Goal: Transaction & Acquisition: Obtain resource

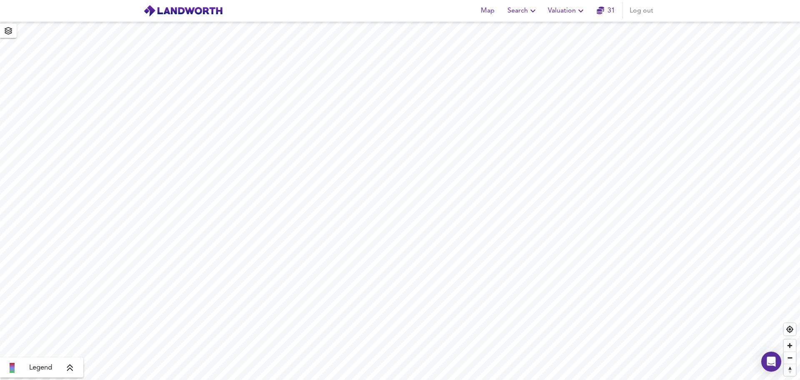
click at [572, 10] on span "Valuation" at bounding box center [567, 11] width 38 height 12
click at [563, 29] on li "New Valuation Report" at bounding box center [567, 30] width 100 height 15
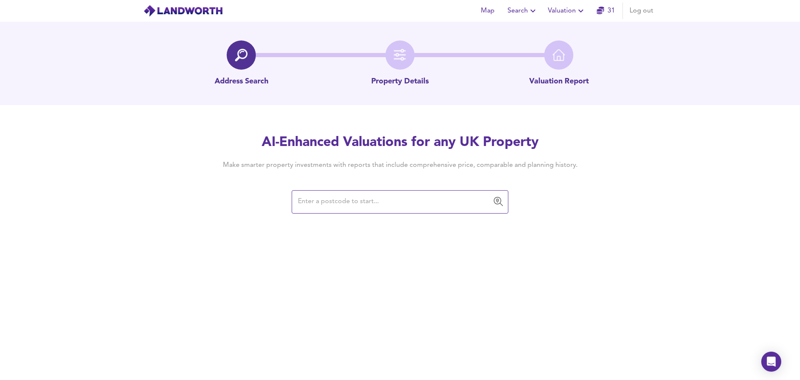
click at [336, 205] on input "text" at bounding box center [393, 202] width 197 height 16
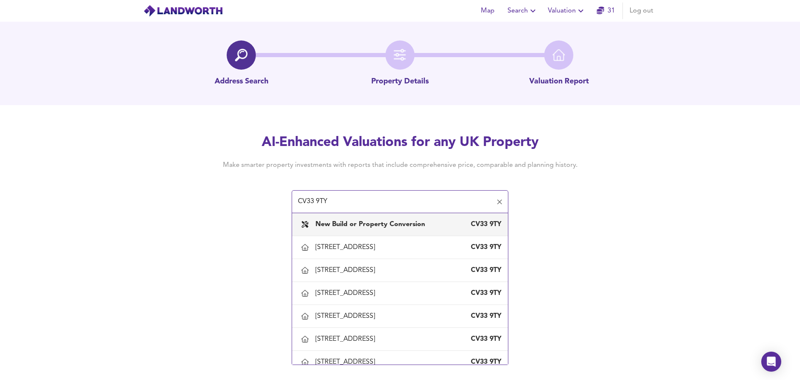
click at [323, 203] on input "CV33 9TY" at bounding box center [393, 202] width 197 height 16
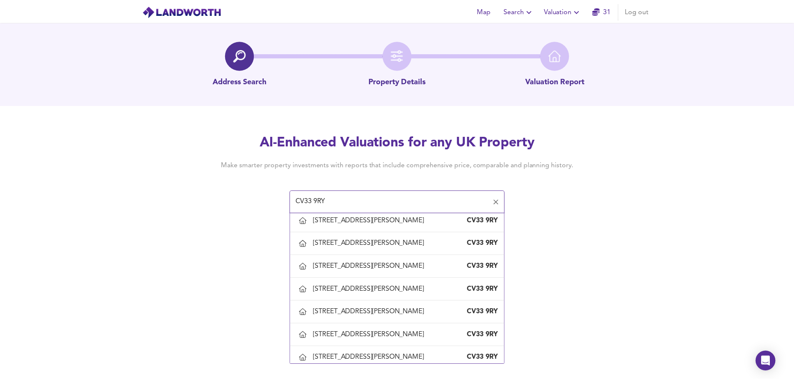
scroll to position [533, 0]
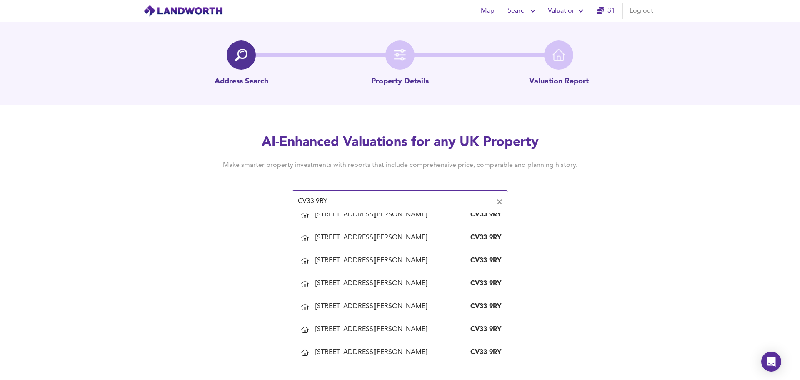
click at [349, 128] on div "[STREET_ADDRESS][PERSON_NAME]" at bounding box center [372, 122] width 115 height 9
type input "[STREET_ADDRESS][PERSON_NAME]"
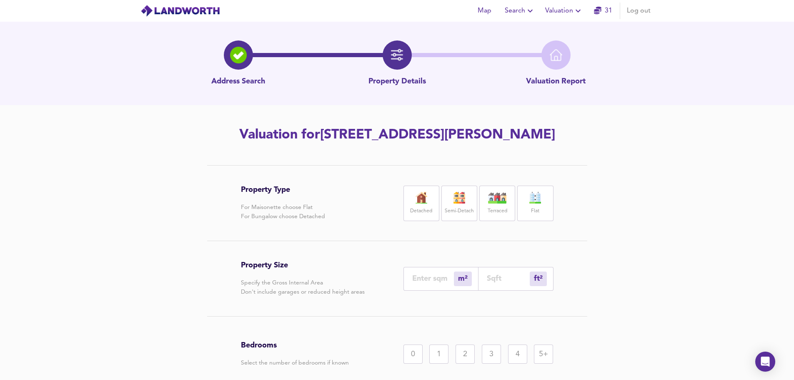
click at [493, 203] on img at bounding box center [497, 198] width 21 height 12
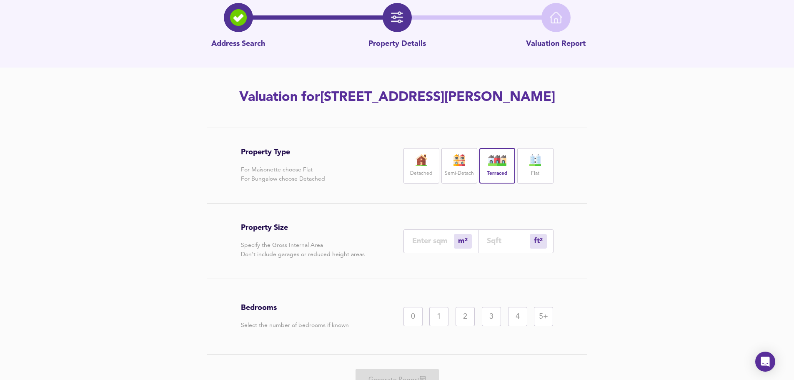
scroll to position [43, 0]
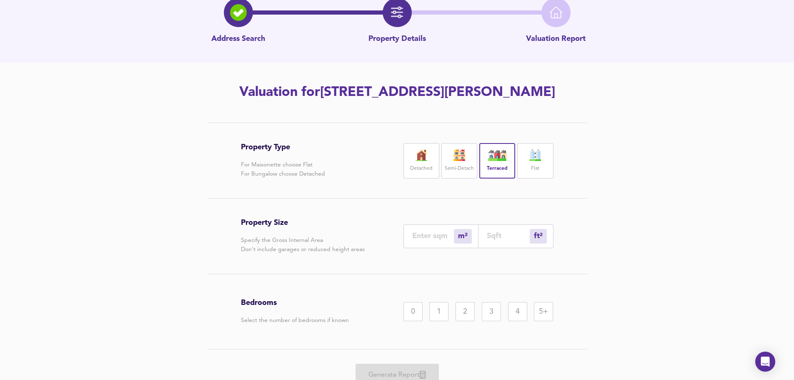
click at [490, 321] on div "3" at bounding box center [491, 311] width 19 height 19
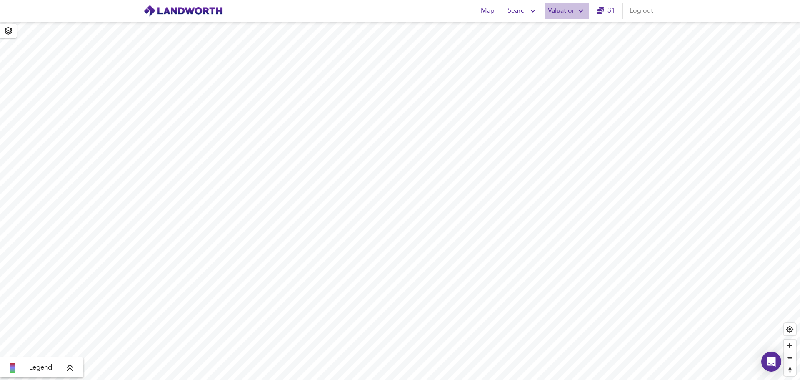
click at [582, 11] on icon "button" at bounding box center [580, 11] width 5 height 3
click at [575, 29] on li "New Valuation Report" at bounding box center [567, 30] width 100 height 15
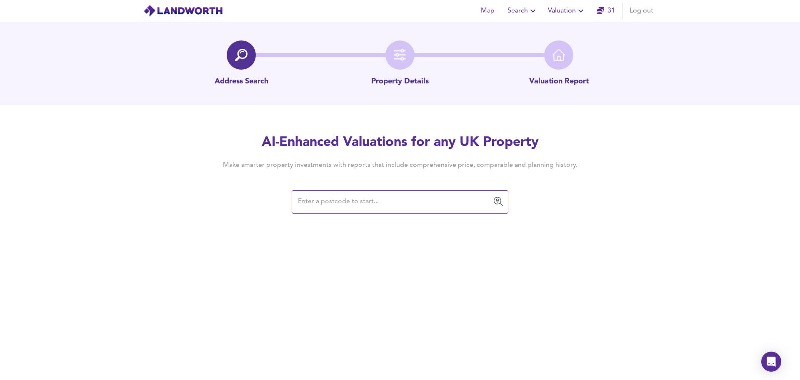
click at [311, 202] on input "text" at bounding box center [393, 202] width 197 height 16
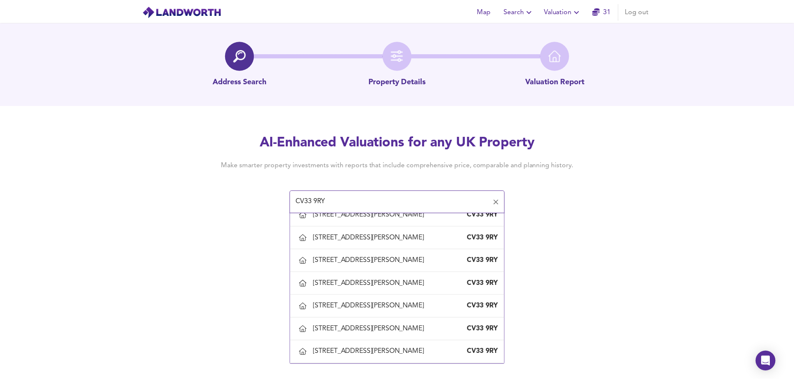
scroll to position [539, 0]
click at [363, 128] on div "[STREET_ADDRESS][PERSON_NAME]" at bounding box center [372, 122] width 115 height 9
type input "[STREET_ADDRESS][PERSON_NAME]"
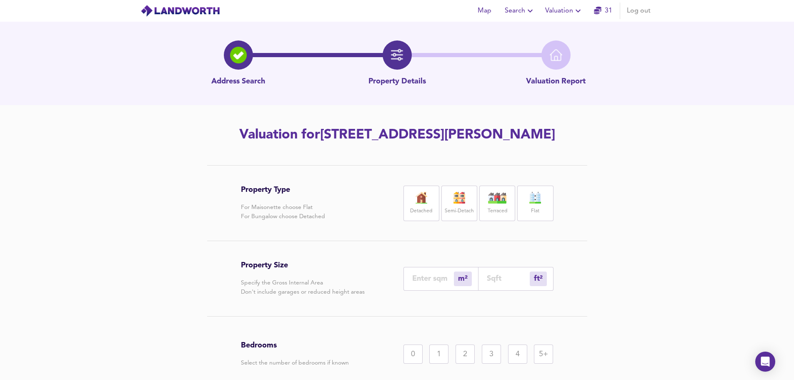
click at [497, 221] on div "Terraced" at bounding box center [497, 202] width 36 height 35
click at [500, 283] on input "number" at bounding box center [508, 278] width 43 height 9
type input "0"
type input "4"
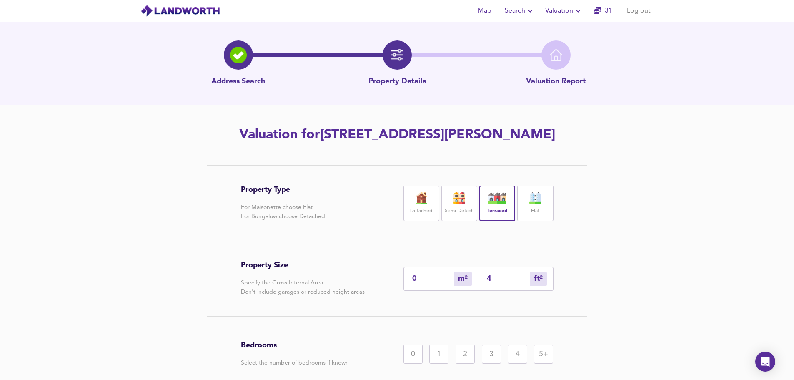
type input "42"
type input "39"
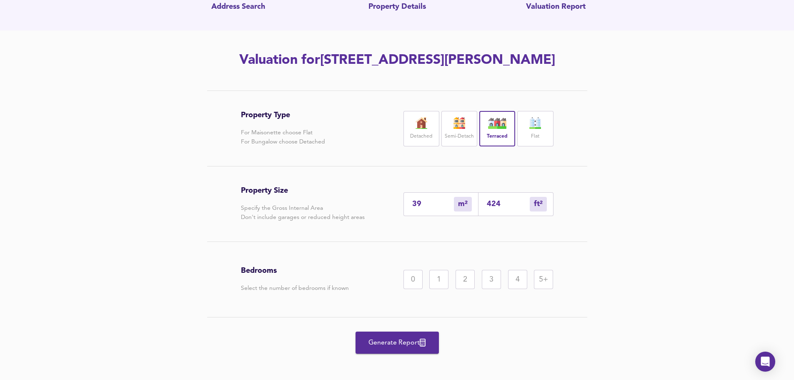
scroll to position [98, 0]
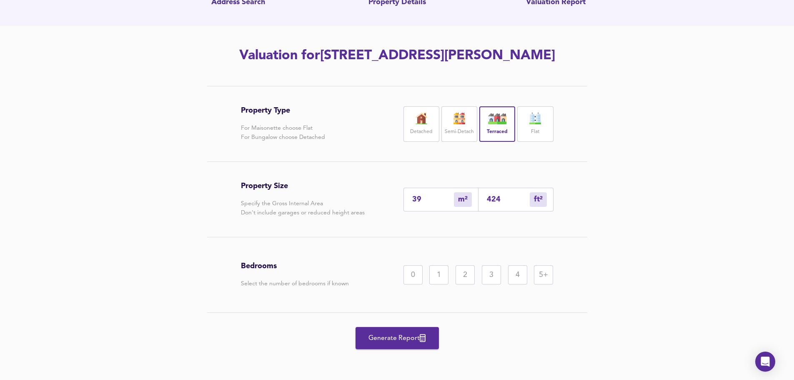
type input "424"
click at [490, 273] on div "3" at bounding box center [491, 274] width 19 height 19
click at [406, 338] on span "Generate Report" at bounding box center [397, 338] width 67 height 12
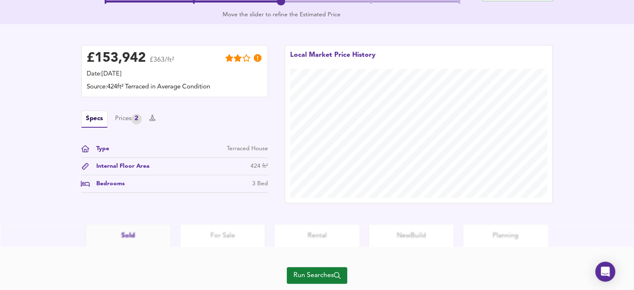
scroll to position [209, 0]
click at [123, 120] on div "Prices 2" at bounding box center [128, 119] width 27 height 10
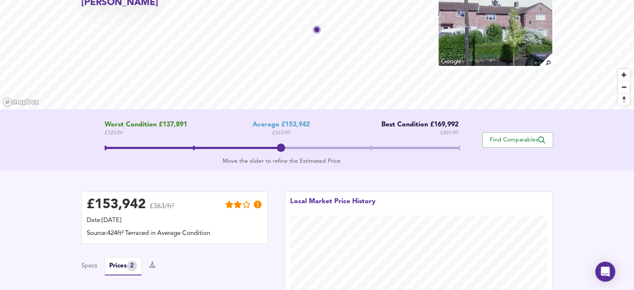
scroll to position [60, 0]
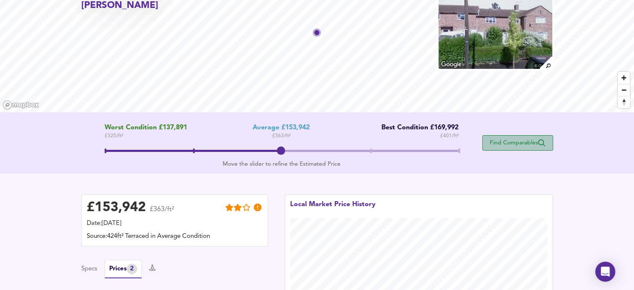
click at [513, 146] on span "Find Comparables" at bounding box center [518, 143] width 62 height 8
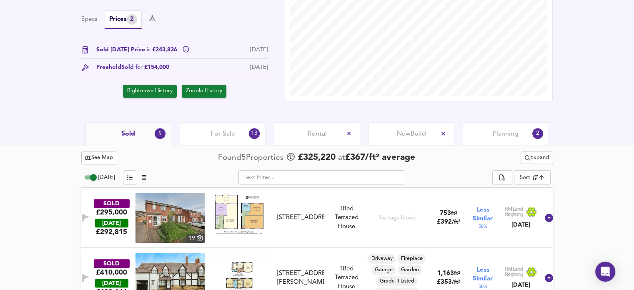
scroll to position [285, 0]
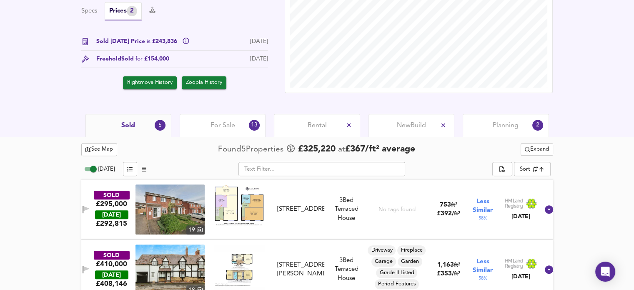
click at [228, 125] on span "For Sale" at bounding box center [222, 125] width 25 height 9
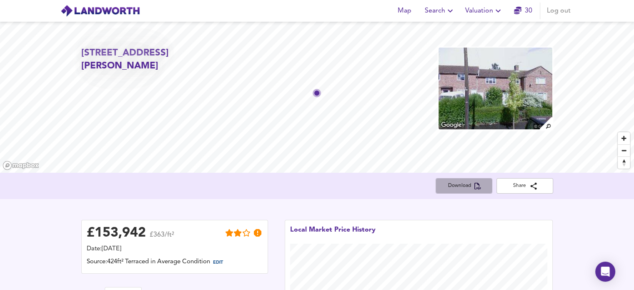
click at [460, 187] on span "Download" at bounding box center [463, 185] width 43 height 9
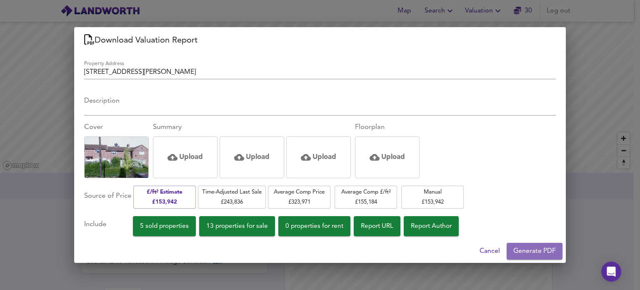
click at [533, 248] on span "Generate PDF" at bounding box center [534, 251] width 43 height 12
